Goal: Transaction & Acquisition: Purchase product/service

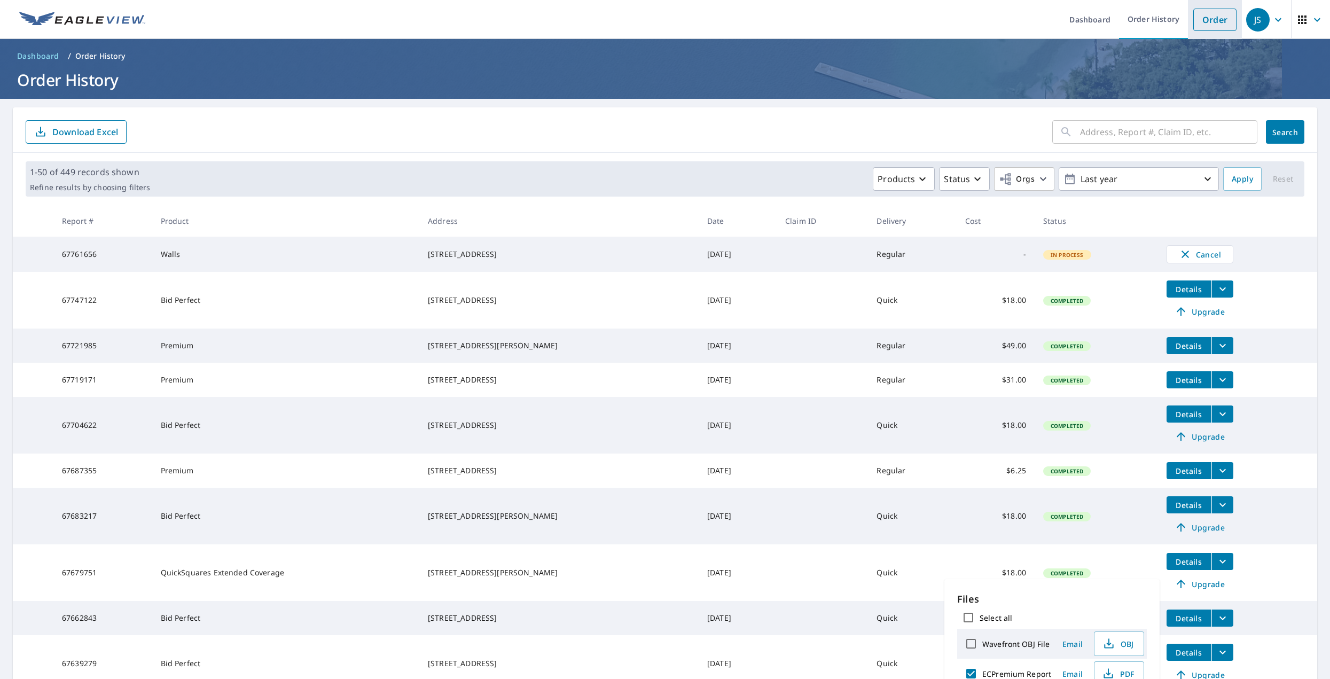
click at [1197, 28] on link "Order" at bounding box center [1214, 20] width 43 height 22
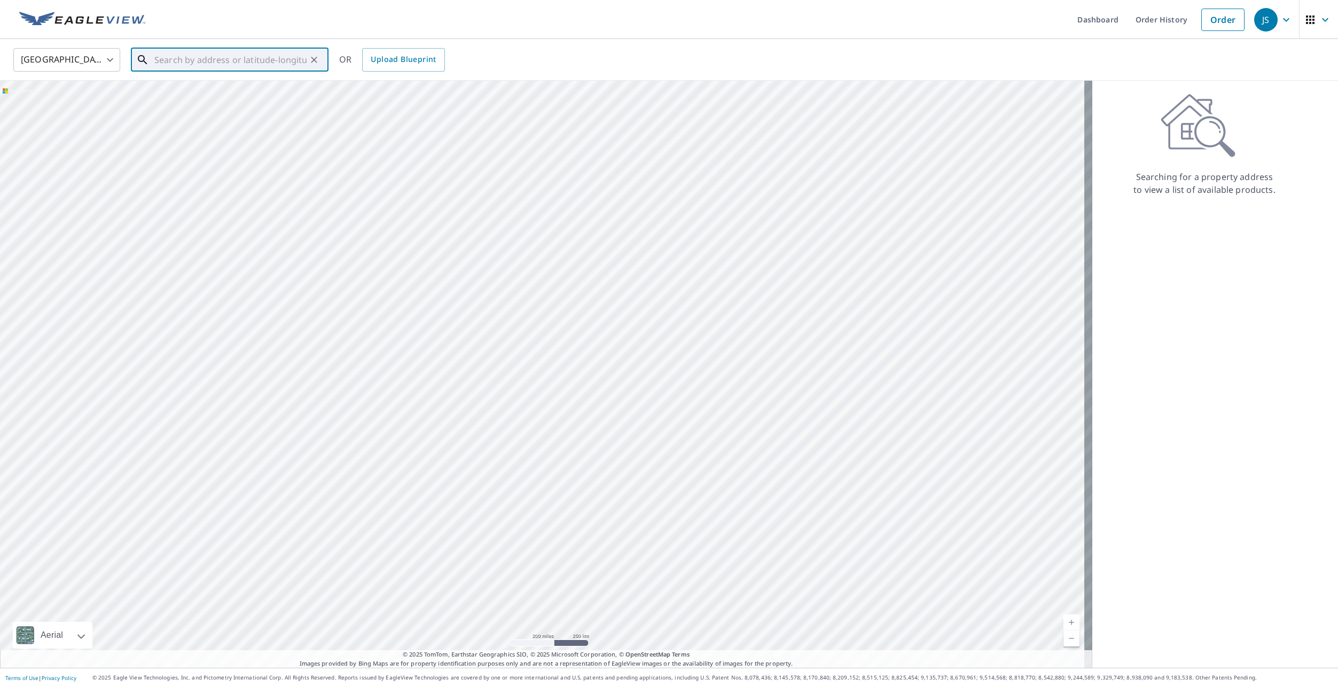
click at [166, 64] on input "text" at bounding box center [230, 60] width 152 height 30
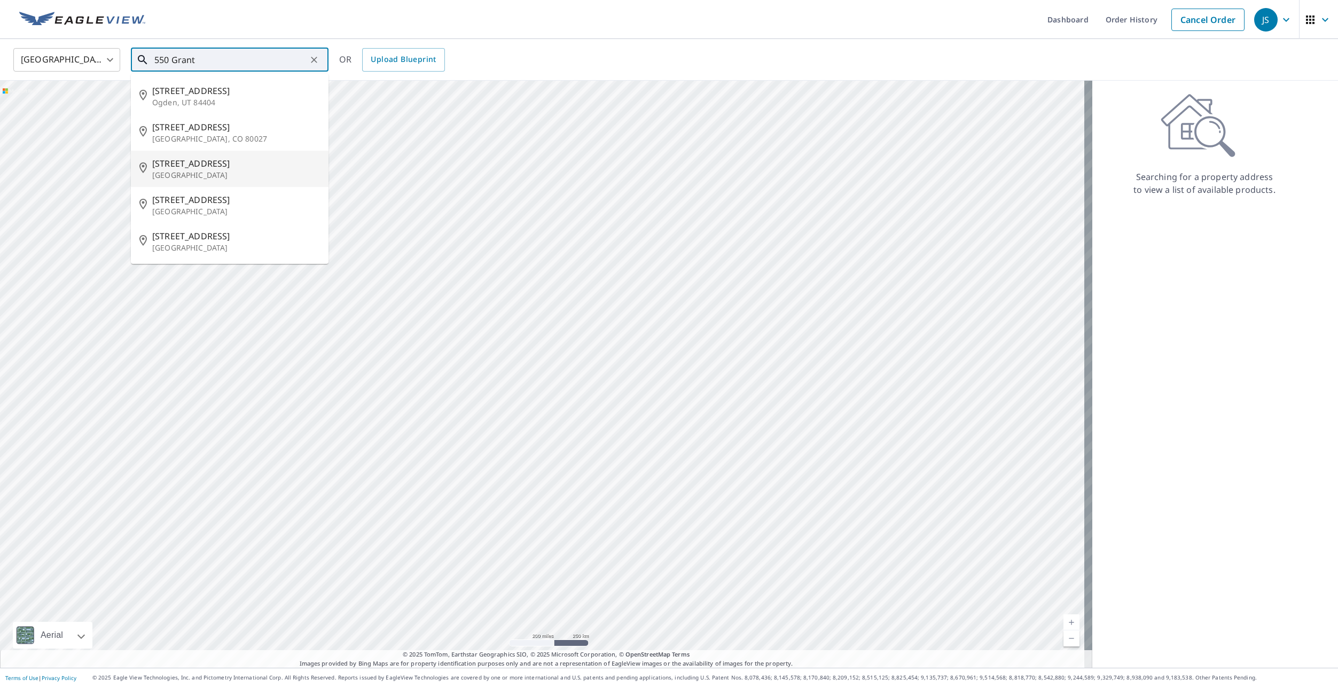
click at [180, 166] on span "[STREET_ADDRESS]" at bounding box center [236, 163] width 168 height 13
type input "[STREET_ADDRESS]"
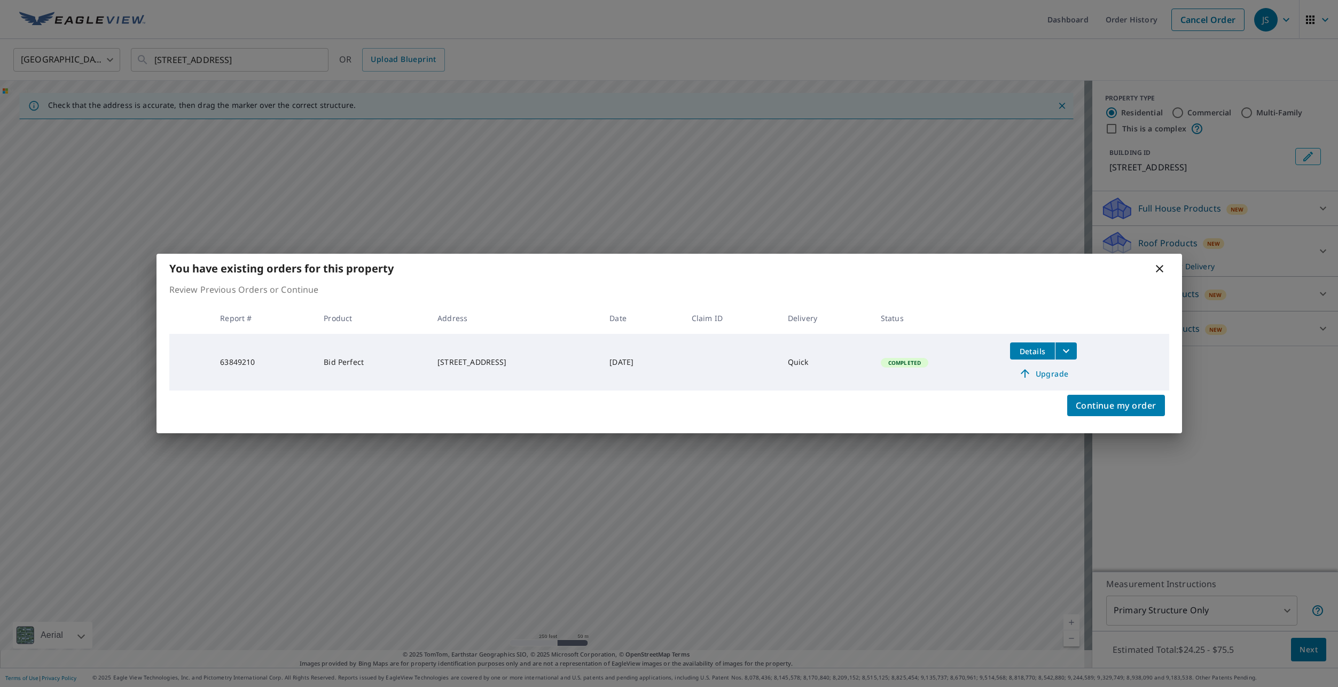
click at [1158, 268] on icon at bounding box center [1159, 268] width 13 height 13
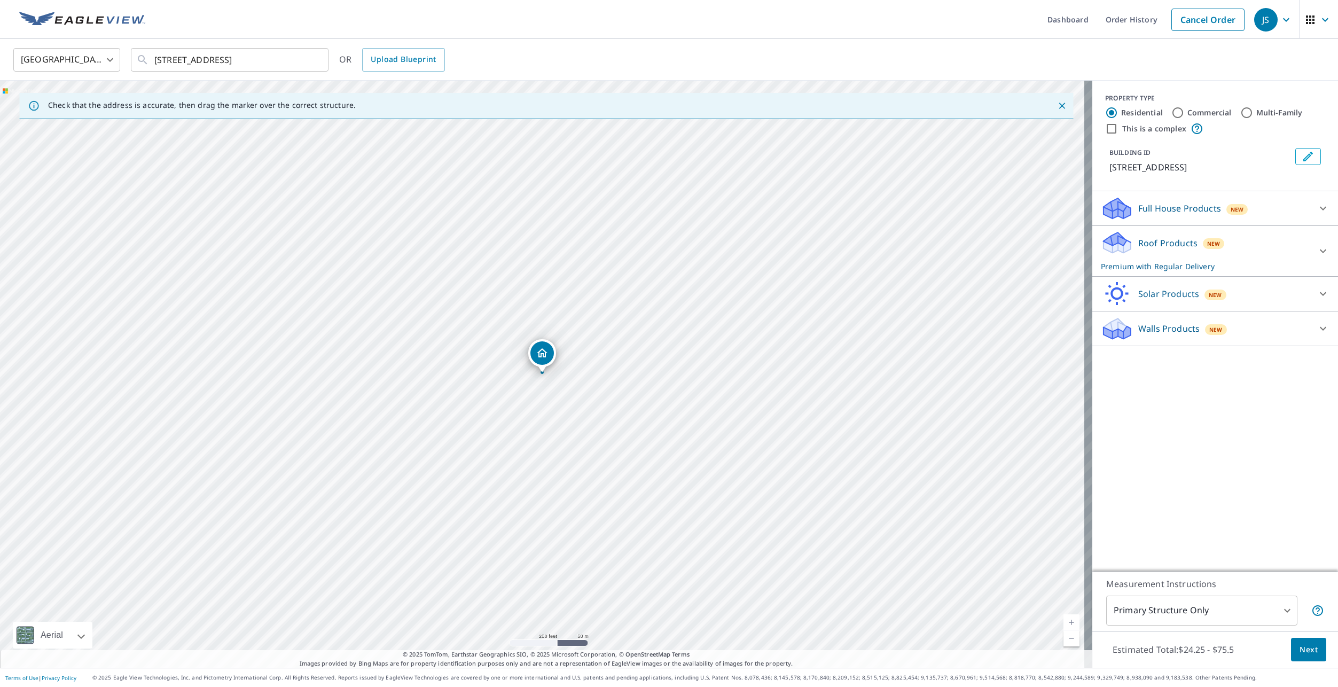
click at [1110, 251] on icon at bounding box center [1117, 242] width 32 height 25
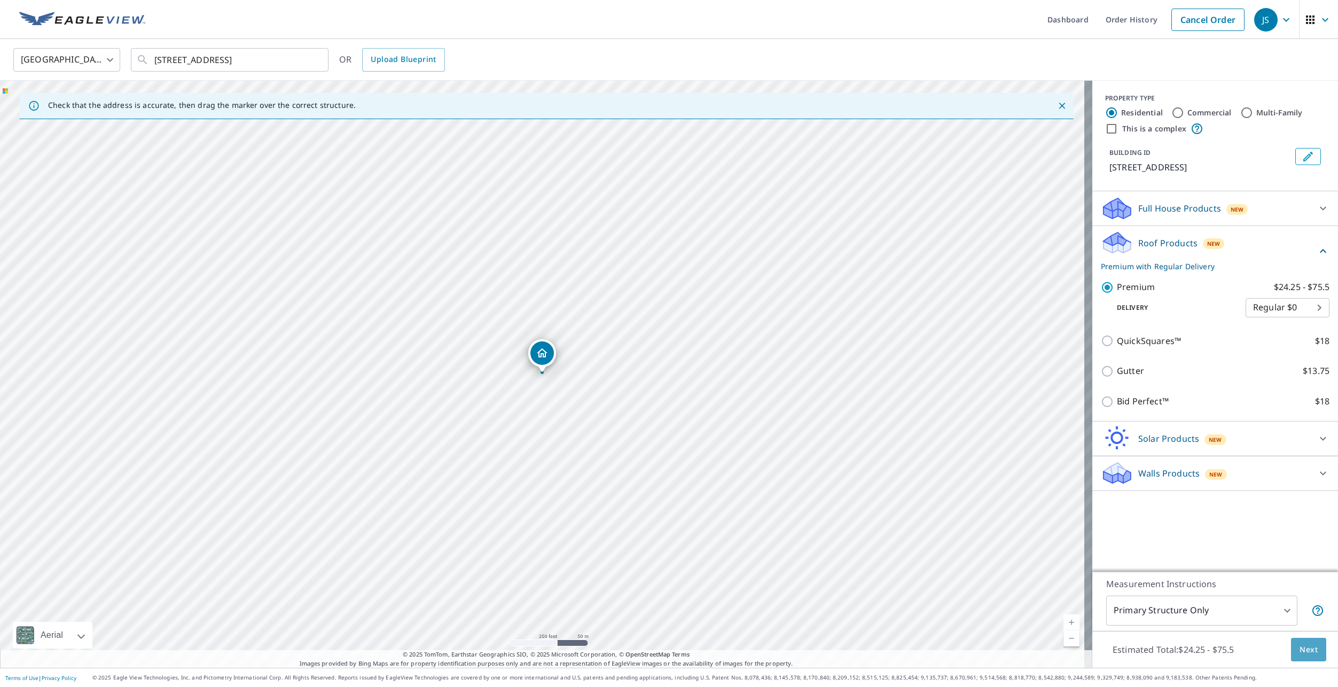
click at [1300, 643] on span "Next" at bounding box center [1308, 649] width 18 height 13
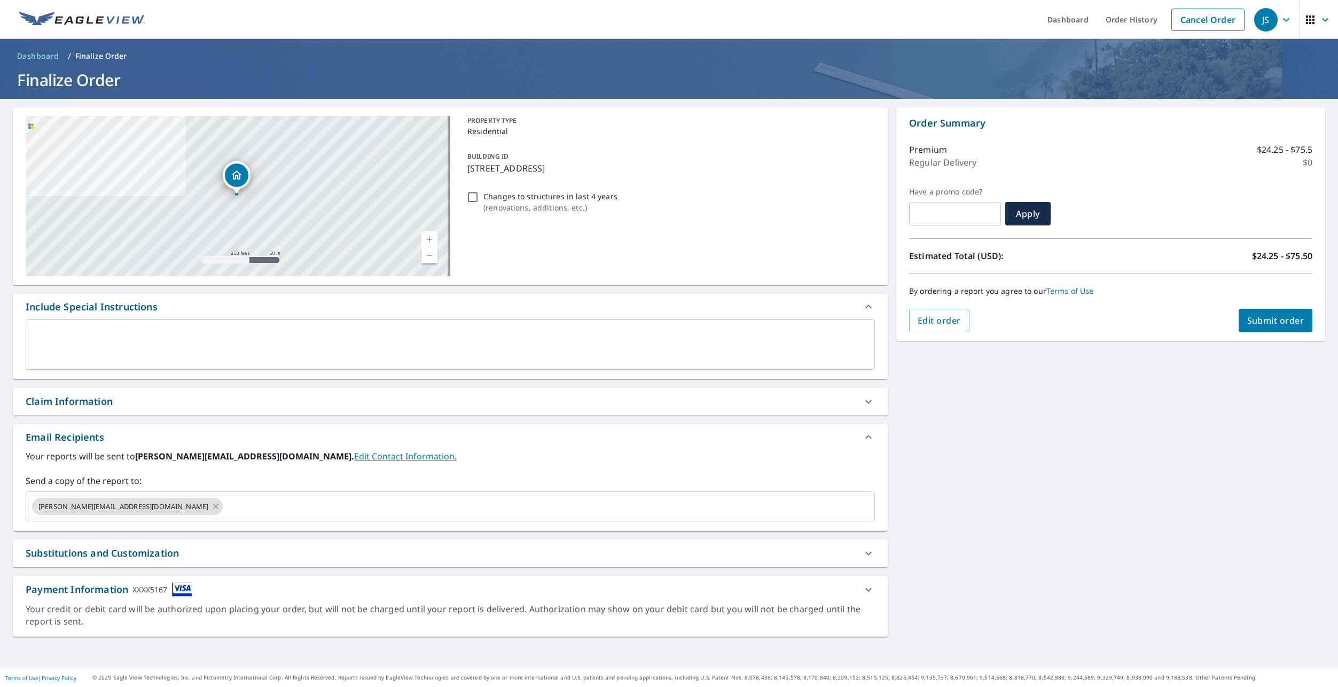
click at [1258, 312] on button "Submit order" at bounding box center [1275, 320] width 74 height 23
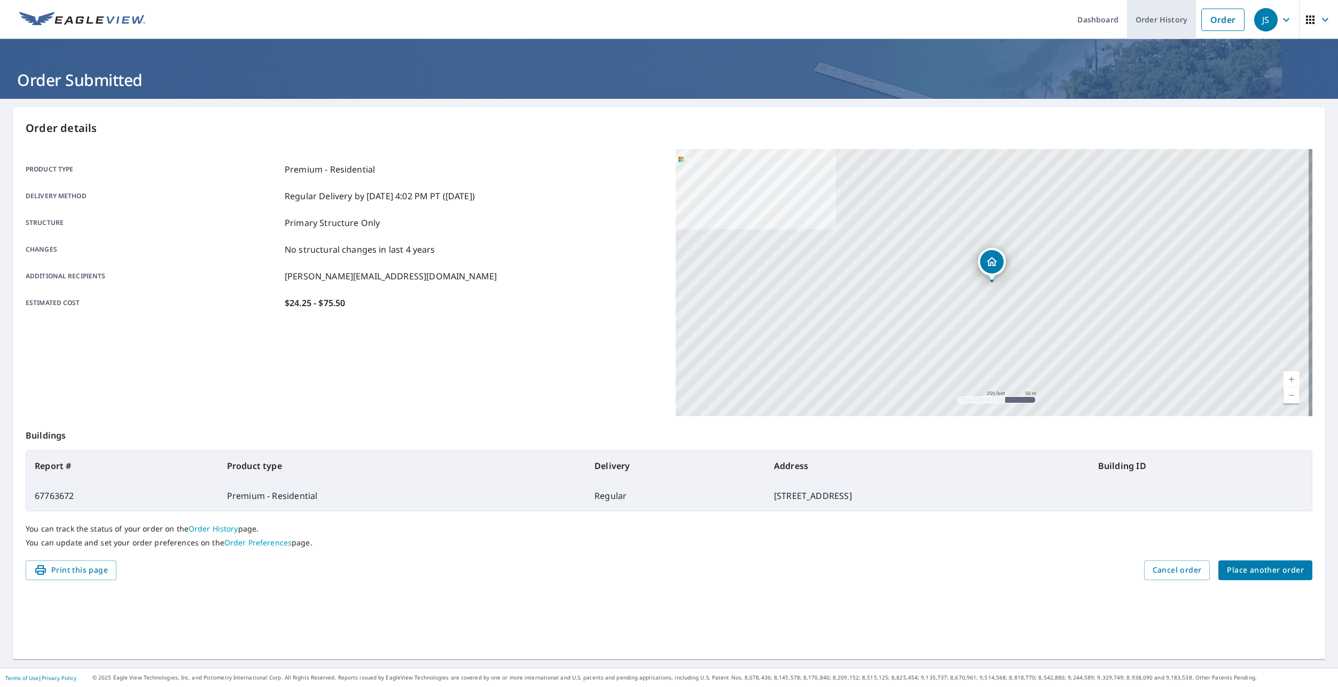
click at [1149, 22] on link "Order History" at bounding box center [1161, 19] width 69 height 39
